Goal: Answer question/provide support

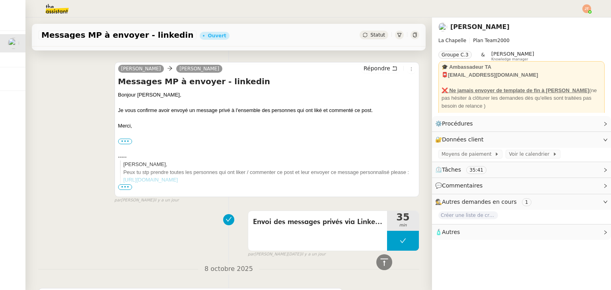
scroll to position [502, 0]
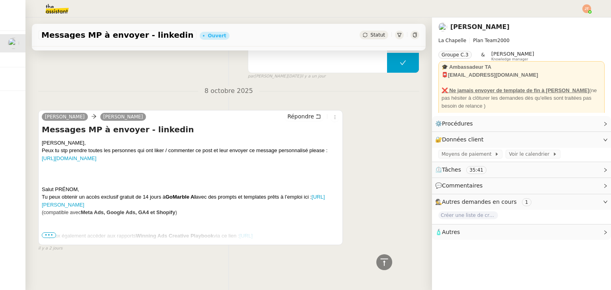
click at [52, 233] on span "•••" at bounding box center [49, 236] width 14 height 6
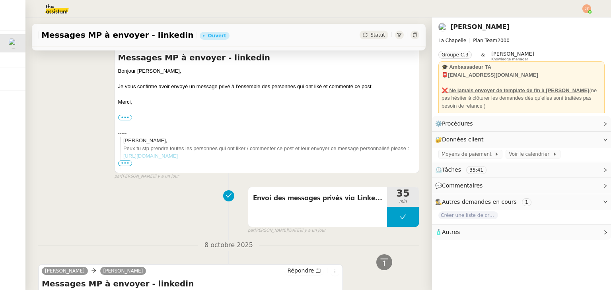
scroll to position [343, 0]
click at [273, 213] on div "Envoi des messages privés via LinkedIn" at bounding box center [317, 207] width 139 height 40
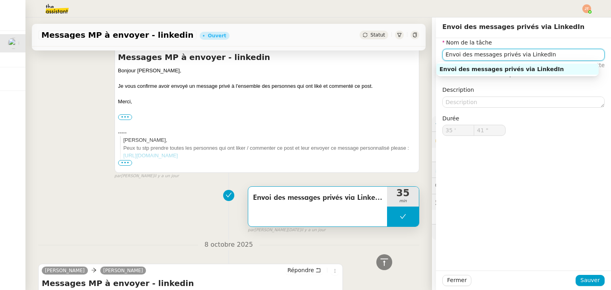
drag, startPoint x: 551, startPoint y: 55, endPoint x: 426, endPoint y: 58, distance: 125.4
click at [426, 58] on app-ticket "Messages MP à envoyer - linkedin Ouvert Statut Client [PERSON_NAME] Owner [PERS…" at bounding box center [318, 154] width 586 height 273
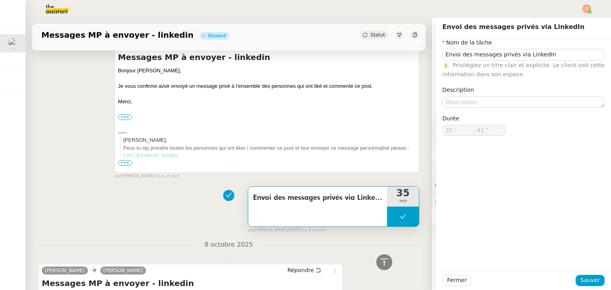
click at [140, 188] on div "Envoi des messages privés via LinkedIn 35 min false par [PERSON_NAME][DATE]. [D…" at bounding box center [228, 208] width 381 height 51
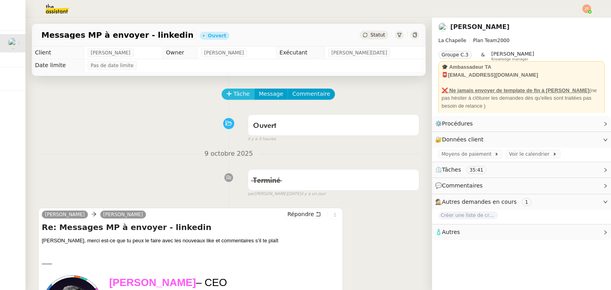
click at [234, 94] on span "Tâche" at bounding box center [242, 94] width 16 height 9
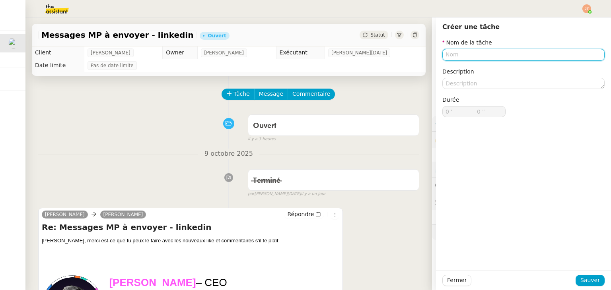
click at [454, 51] on input "text" at bounding box center [523, 55] width 162 height 12
paste input "Envoi des messages privés via LinkedIn"
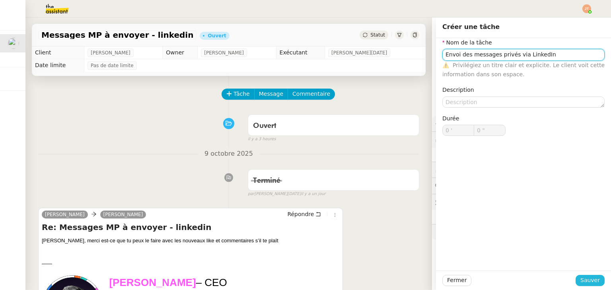
type input "Envoi des messages privés via LinkedIn"
click at [586, 280] on span "Sauver" at bounding box center [589, 280] width 19 height 9
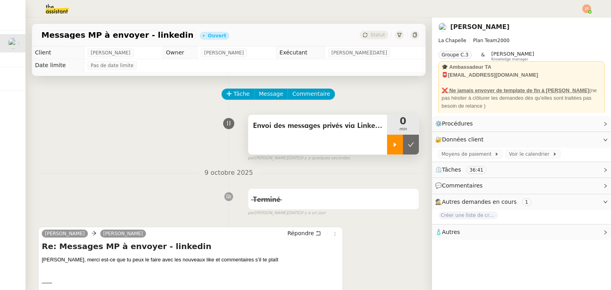
click at [387, 150] on div at bounding box center [395, 145] width 16 height 20
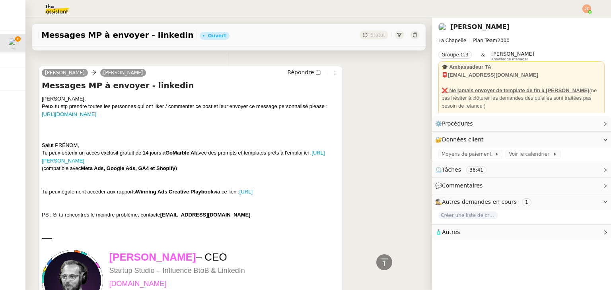
scroll to position [550, 0]
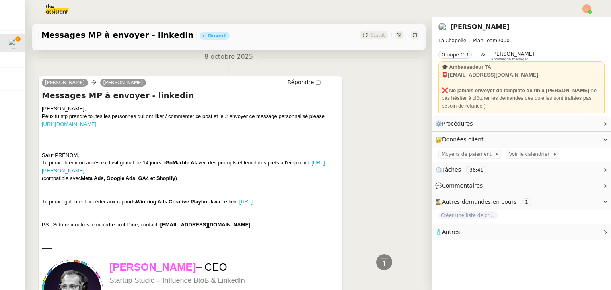
click at [177, 128] on div "[PERSON_NAME], [PERSON_NAME] tu stp prendre toutes les personnes qui ont liker …" at bounding box center [191, 167] width 298 height 124
click at [96, 124] on link "[URL][DOMAIN_NAME]" at bounding box center [69, 124] width 55 height 6
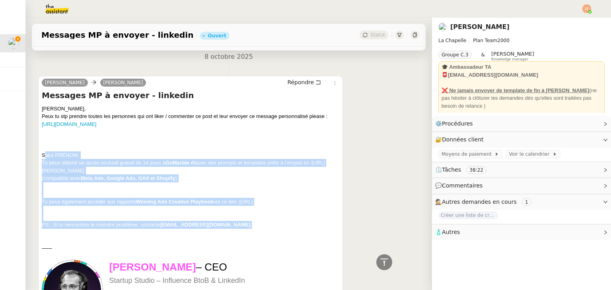
drag, startPoint x: 42, startPoint y: 157, endPoint x: 239, endPoint y: 234, distance: 211.1
click at [239, 229] on div "[PERSON_NAME], [PERSON_NAME] tu stp prendre toutes les personnes qui ont liker …" at bounding box center [191, 167] width 298 height 124
copy div "Salut PRÉNOM, Tu peux obtenir un accès exclusif gratuit de 14 jours à GoMarble …"
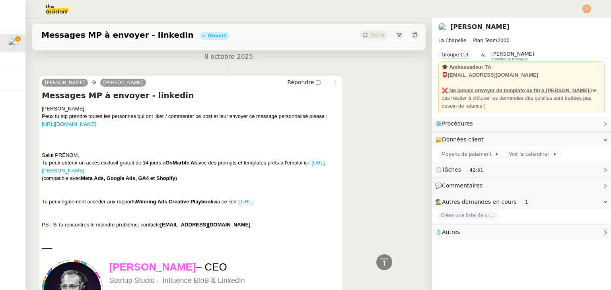
click at [123, 67] on div "[DATE] [PERSON_NAME] [PERSON_NAME] Messages MP à envoyer - linkedin [PERSON_NAM…" at bounding box center [228, 247] width 381 height 390
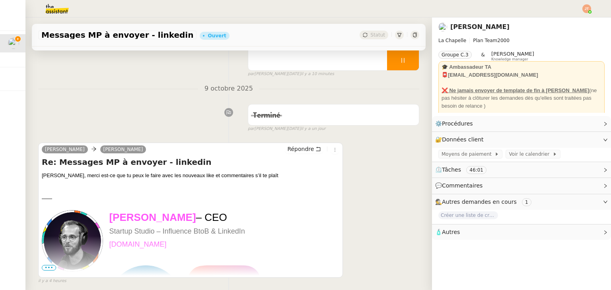
scroll to position [119, 0]
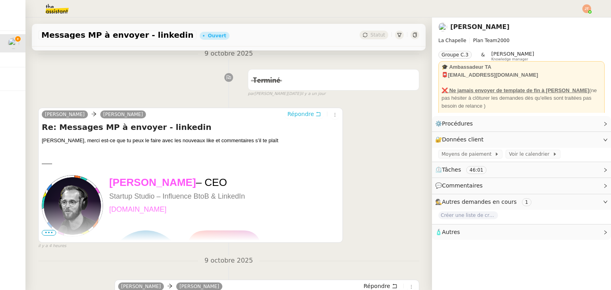
click at [302, 115] on span "Répondre" at bounding box center [300, 114] width 27 height 8
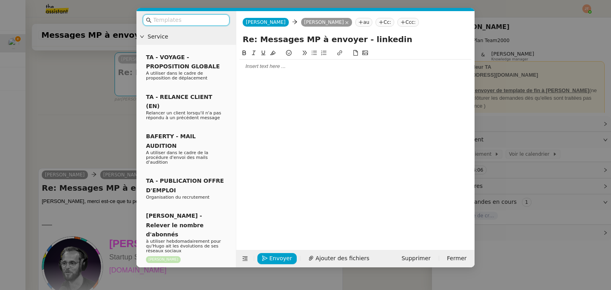
click at [257, 70] on div at bounding box center [355, 66] width 232 height 7
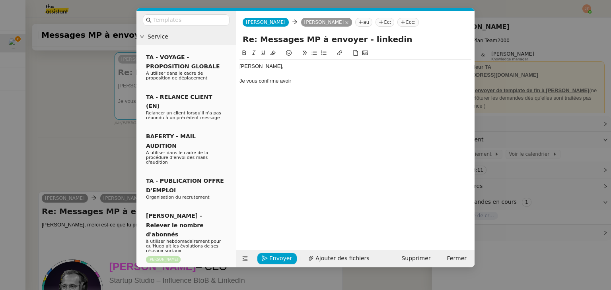
click at [63, 137] on nz-modal-container "Service TA - VOYAGE - PROPOSITION GLOBALE A utiliser dans le cadre de propositi…" at bounding box center [305, 145] width 611 height 290
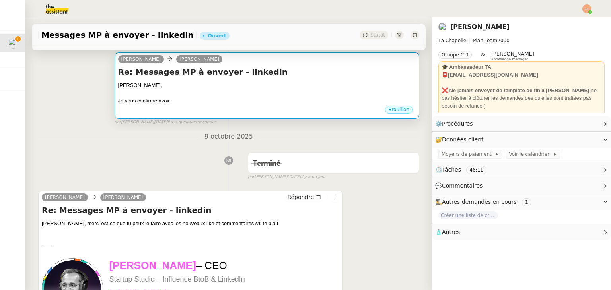
click at [175, 105] on div "Je vous confirme avoir" at bounding box center [267, 101] width 298 height 8
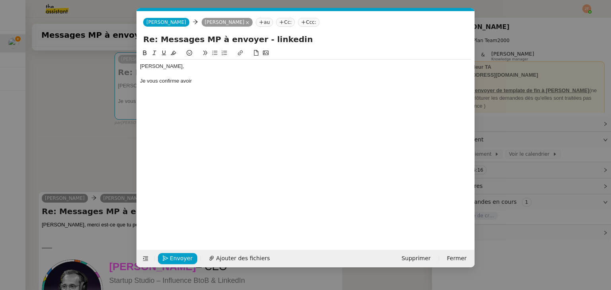
scroll to position [0, 17]
click at [213, 75] on div at bounding box center [305, 73] width 331 height 7
click at [213, 84] on div "Je vous confirme avoir" at bounding box center [305, 81] width 331 height 7
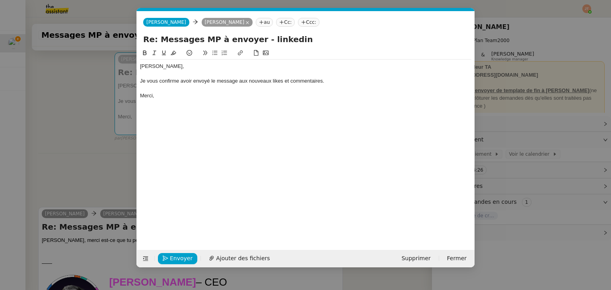
click at [186, 97] on div "Merci," at bounding box center [305, 95] width 331 height 7
click at [183, 259] on span "Envoyer" at bounding box center [181, 258] width 23 height 9
click at [183, 259] on span "Confirmer l'envoi" at bounding box center [194, 258] width 48 height 9
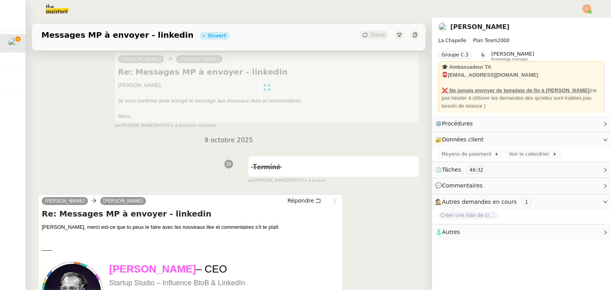
scroll to position [0, 0]
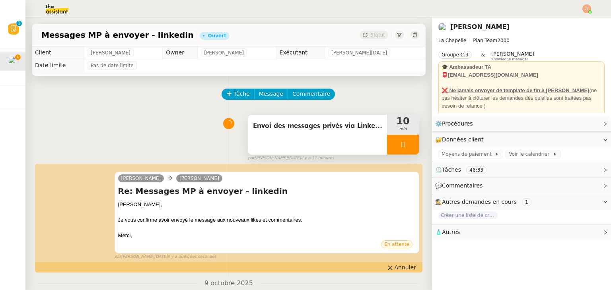
click at [395, 141] on div at bounding box center [403, 145] width 32 height 20
click at [404, 144] on button at bounding box center [411, 145] width 16 height 20
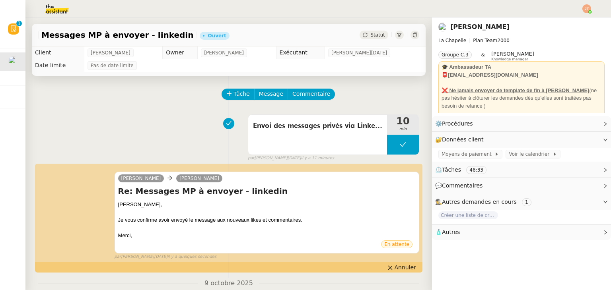
click at [370, 35] on span "Statut" at bounding box center [377, 35] width 15 height 6
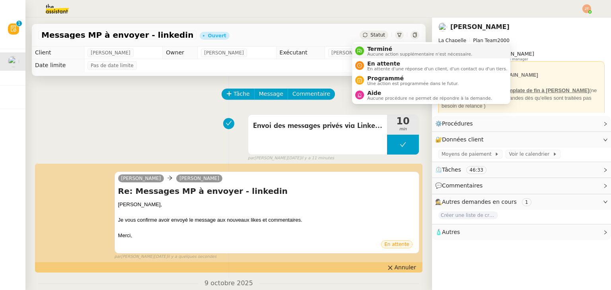
click at [371, 47] on span "Terminé" at bounding box center [419, 49] width 105 height 6
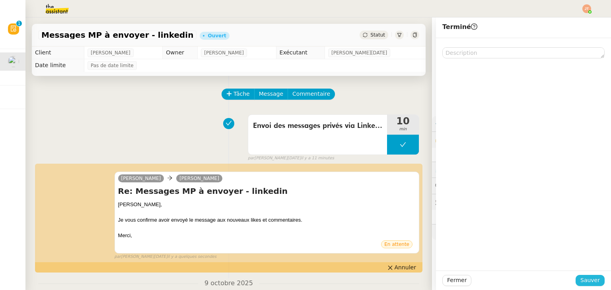
click at [576, 279] on button "Sauver" at bounding box center [590, 280] width 29 height 11
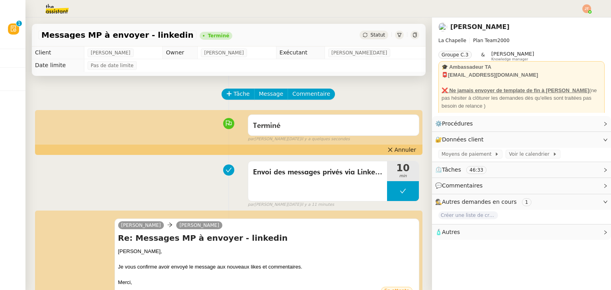
click at [589, 8] on img at bounding box center [586, 8] width 9 height 9
click at [569, 23] on li "Suivi" at bounding box center [565, 22] width 52 height 11
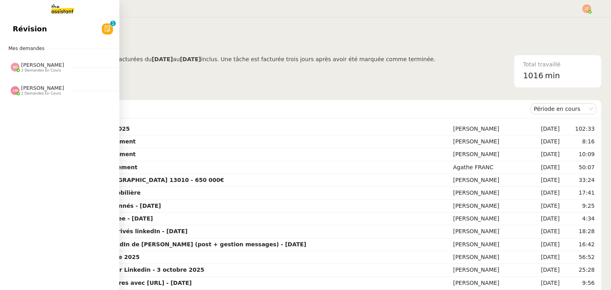
click at [30, 91] on span "[PERSON_NAME]" at bounding box center [42, 88] width 43 height 6
click at [30, 67] on span "[PERSON_NAME]" at bounding box center [42, 65] width 43 height 6
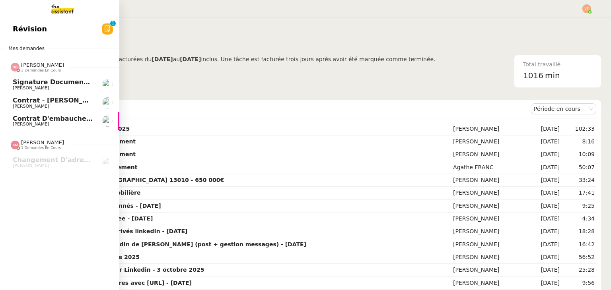
click at [30, 67] on span "[PERSON_NAME]" at bounding box center [42, 65] width 43 height 6
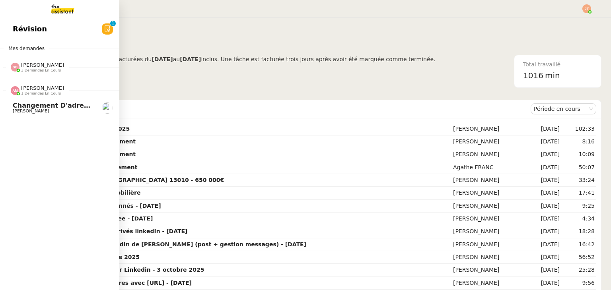
click at [35, 90] on span "[PERSON_NAME]" at bounding box center [42, 88] width 43 height 6
